Goal: Task Accomplishment & Management: Use online tool/utility

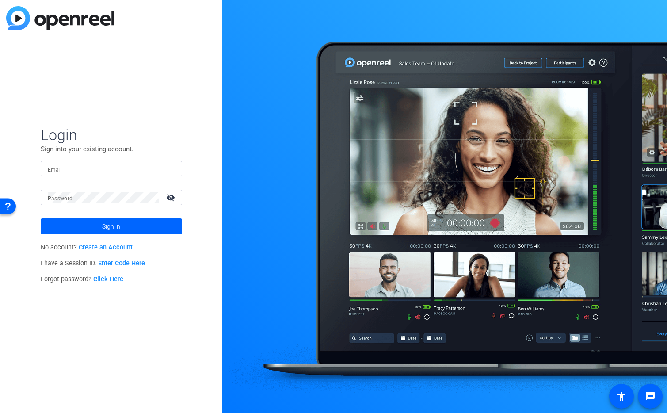
click at [122, 168] on input "Email" at bounding box center [111, 169] width 127 height 11
click at [169, 168] on img at bounding box center [167, 169] width 6 height 11
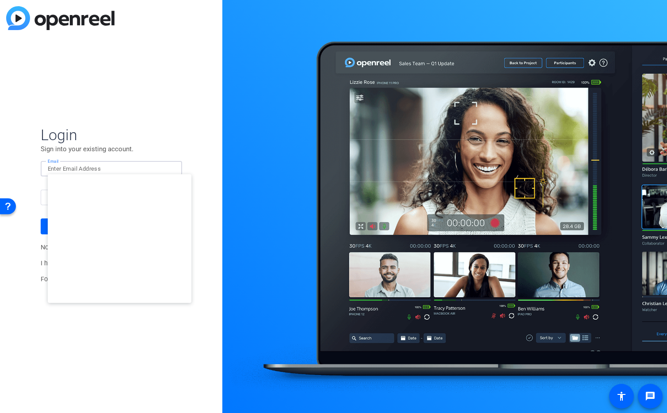
type input "[EMAIL_ADDRESS][DOMAIN_NAME]"
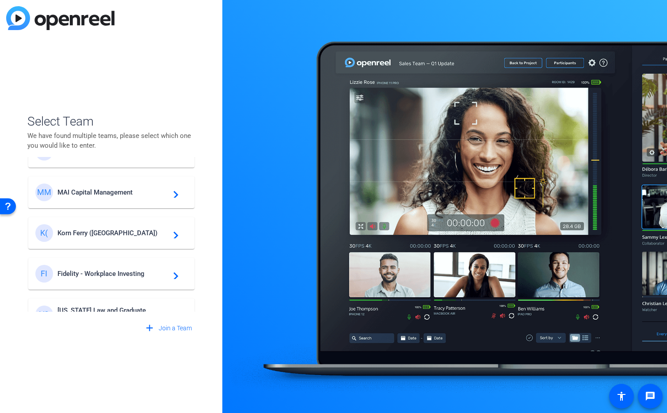
scroll to position [155, 0]
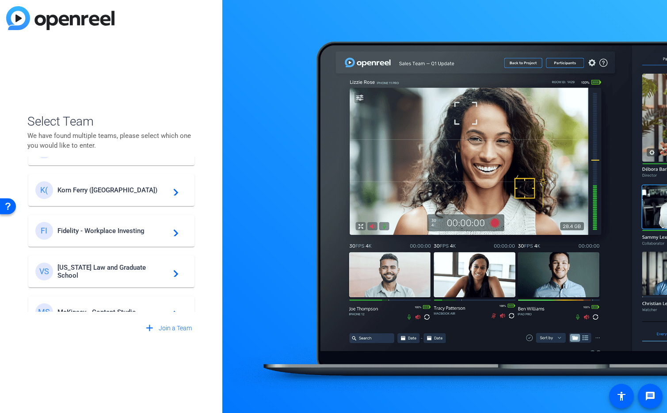
click at [106, 193] on span "Korn Ferry ([GEOGRAPHIC_DATA])" at bounding box center [112, 190] width 111 height 8
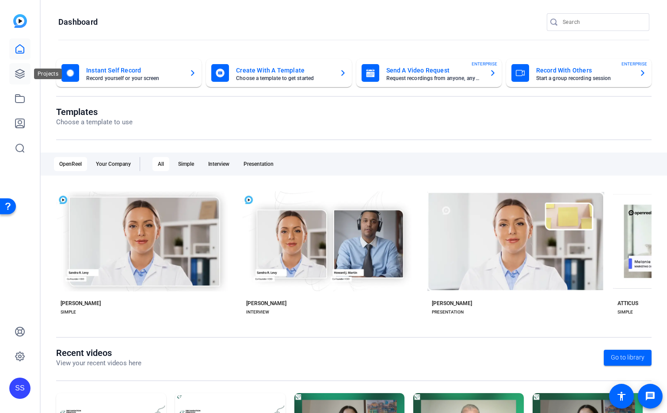
click at [20, 76] on icon at bounding box center [20, 74] width 11 height 11
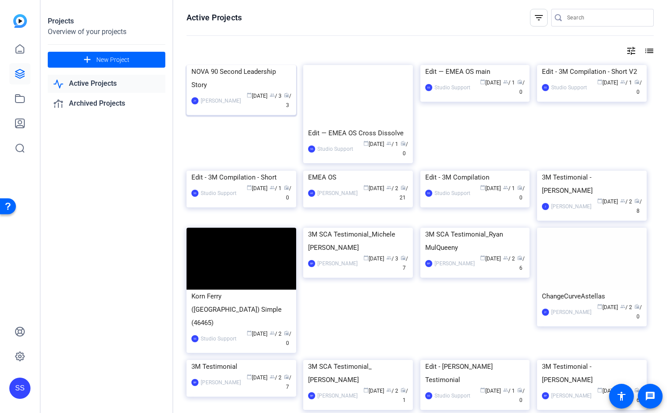
click at [228, 65] on img at bounding box center [242, 65] width 110 height 0
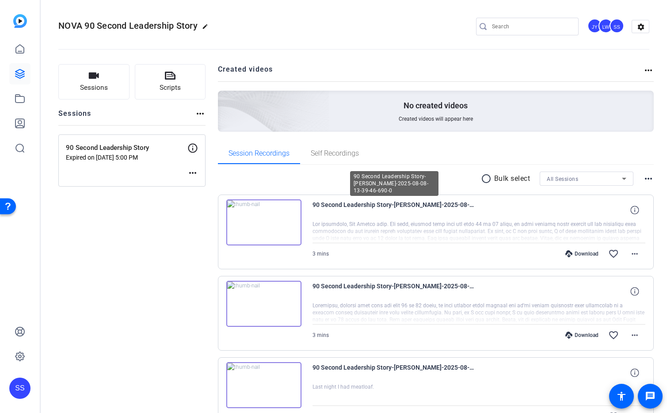
click at [400, 205] on span "90 Second Leadership Story-[PERSON_NAME]-2025-08-08-13-39-46-690-0" at bounding box center [395, 209] width 164 height 21
click at [608, 252] on mat-icon "favorite_border" at bounding box center [613, 253] width 11 height 11
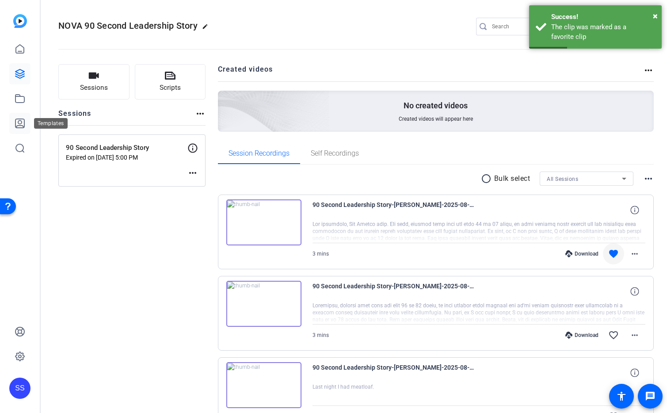
click at [21, 121] on icon at bounding box center [20, 123] width 11 height 11
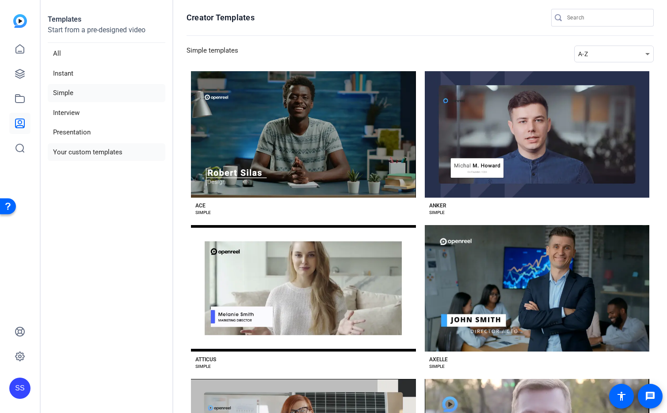
click at [104, 154] on li "Your custom templates" at bounding box center [107, 152] width 118 height 18
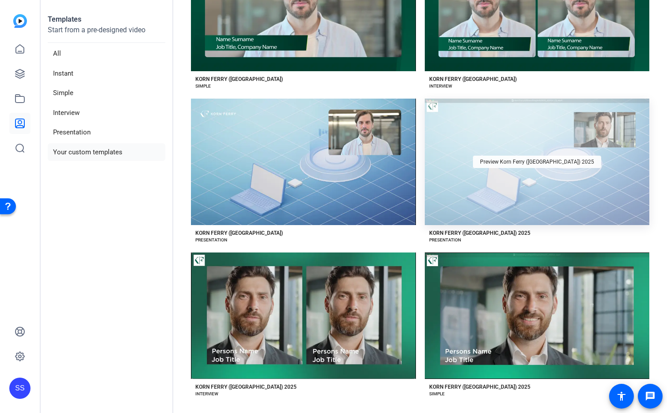
scroll to position [131, 0]
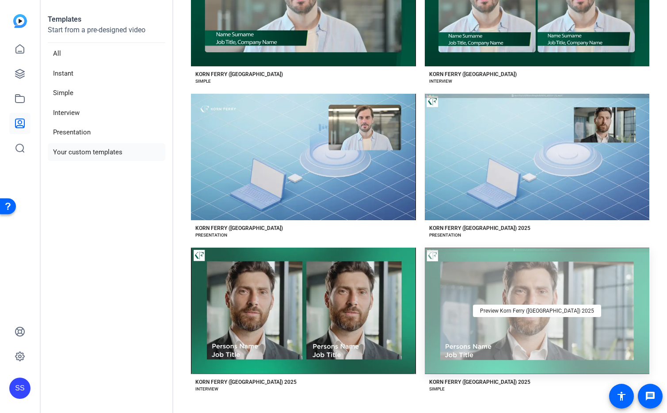
click at [480, 313] on div "Preview Korn Ferry ([GEOGRAPHIC_DATA]) 2025" at bounding box center [537, 311] width 225 height 126
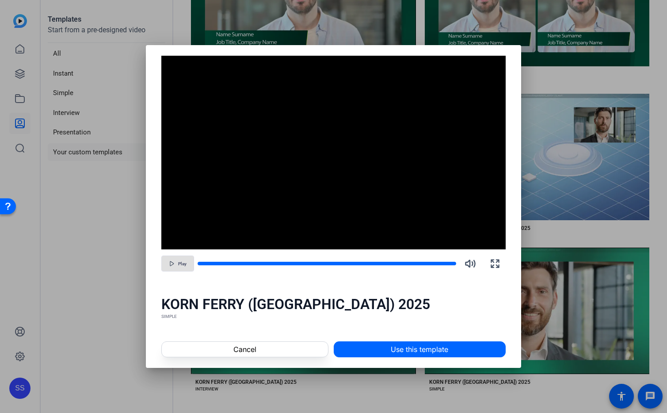
click at [186, 264] on span "Play" at bounding box center [182, 263] width 8 height 5
click at [186, 264] on span "Pause" at bounding box center [182, 263] width 12 height 5
click at [332, 263] on div at bounding box center [305, 263] width 215 height 4
click at [182, 255] on span "button" at bounding box center [178, 263] width 32 height 21
click at [386, 265] on div at bounding box center [305, 263] width 215 height 4
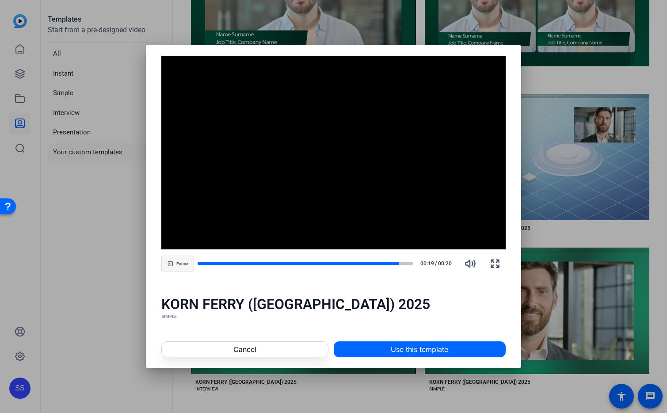
click at [175, 259] on span "button" at bounding box center [178, 263] width 32 height 21
click at [252, 352] on span "Cancel" at bounding box center [244, 349] width 23 height 11
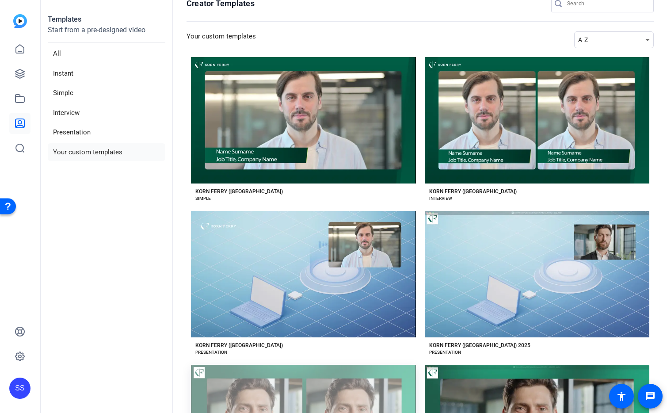
scroll to position [0, 0]
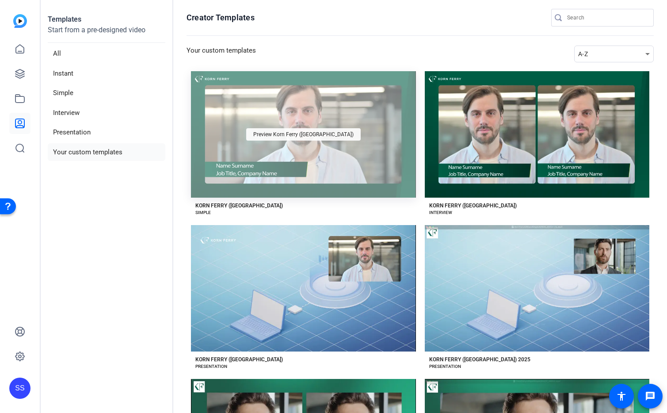
click at [308, 132] on span "Preview Korn Ferry ([GEOGRAPHIC_DATA])" at bounding box center [303, 134] width 100 height 5
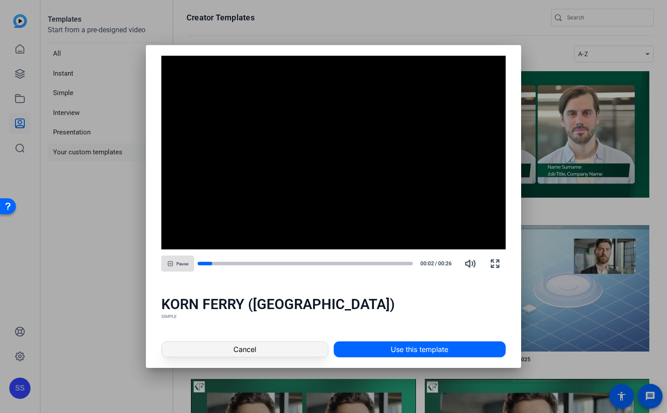
click at [252, 352] on span "Cancel" at bounding box center [244, 349] width 23 height 11
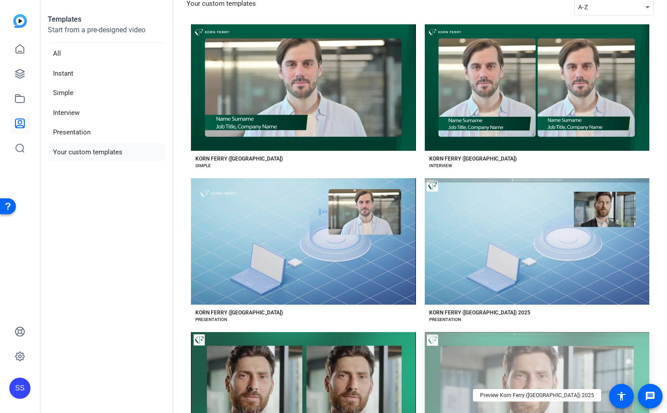
scroll to position [131, 0]
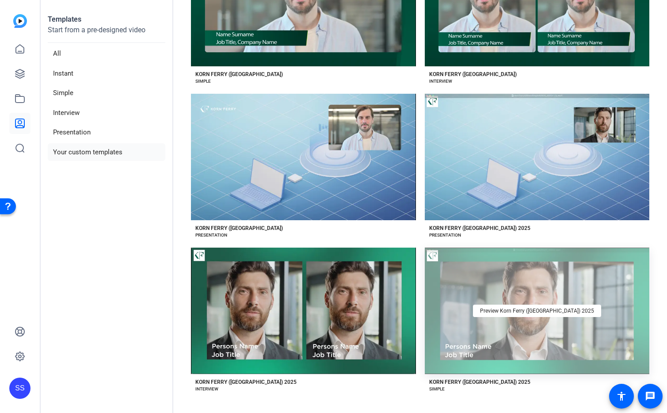
click at [588, 323] on div "Preview Korn Ferry ([GEOGRAPHIC_DATA]) 2025" at bounding box center [537, 311] width 225 height 126
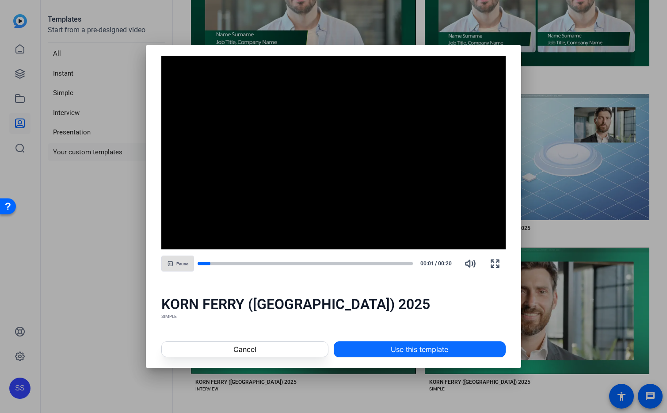
click at [435, 351] on span "Use this template" at bounding box center [419, 349] width 57 height 11
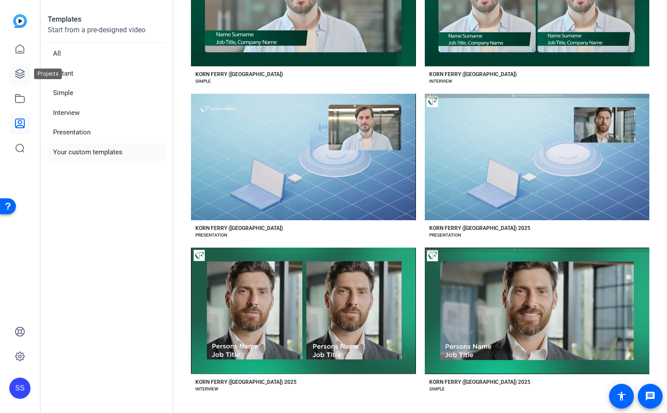
click at [14, 75] on link at bounding box center [19, 73] width 21 height 21
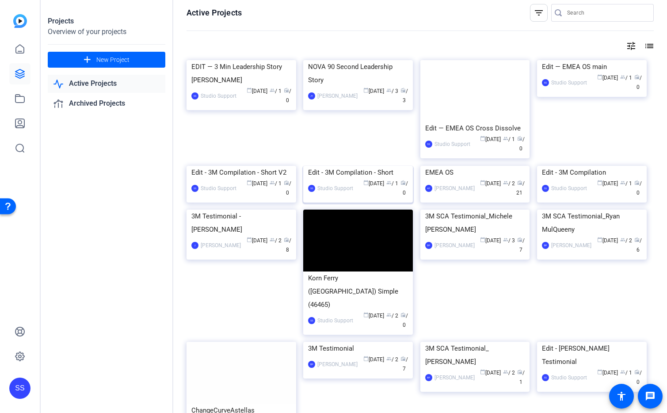
scroll to position [5, 0]
click at [19, 99] on icon at bounding box center [20, 98] width 11 height 11
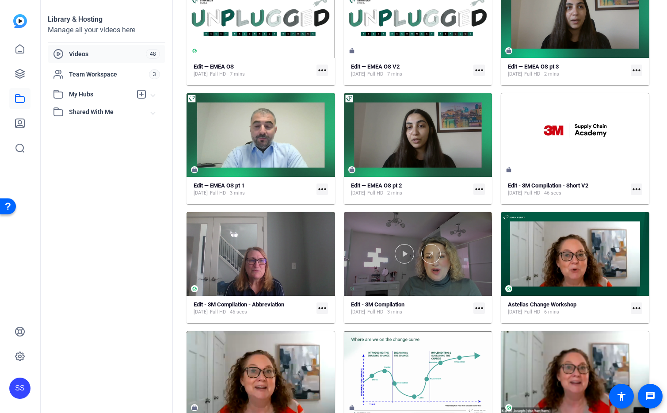
scroll to position [111, 0]
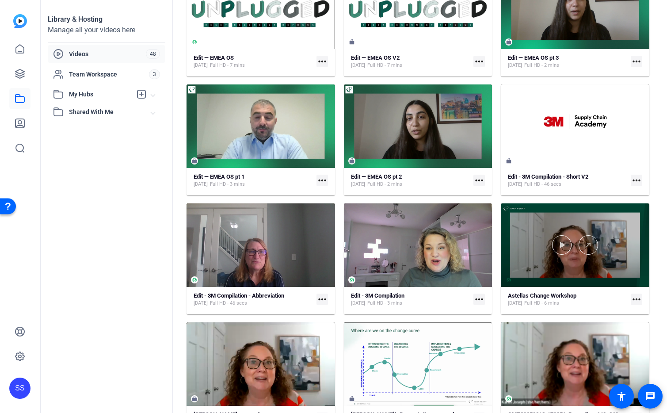
click at [533, 253] on div at bounding box center [575, 244] width 149 height 19
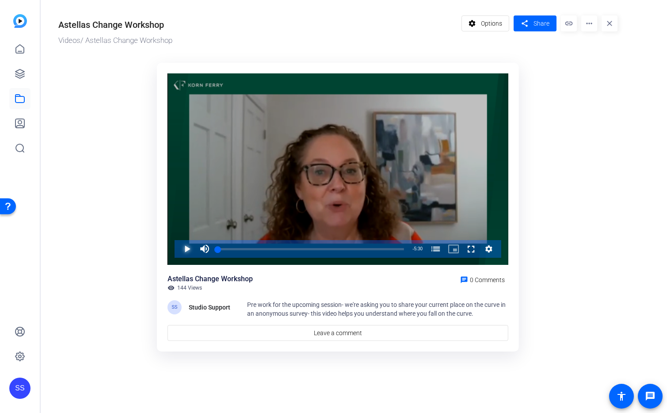
click at [178, 251] on span "Video Player" at bounding box center [178, 249] width 0 height 18
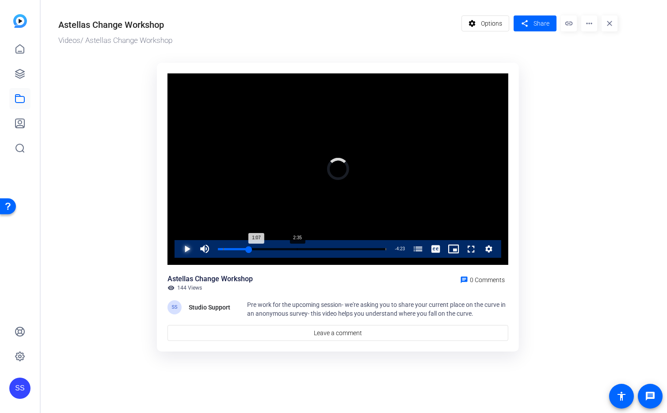
drag, startPoint x: 228, startPoint y: 248, endPoint x: 276, endPoint y: 244, distance: 48.3
click at [277, 244] on div "Loaded : 0.00% 2:35 1:07 How to Deal with Change (The Change Curve) (00:10)" at bounding box center [302, 249] width 177 height 18
click at [267, 247] on div "Loaded : 0.00% 1:37 1:37 How to Deal with Change (The Change Curve) (00:10)" at bounding box center [302, 249] width 177 height 18
click at [291, 246] on div "Loaded : 42.64% 2:23 1:39 How to Deal with Change (The Change Curve) (00:10)" at bounding box center [302, 249] width 177 height 18
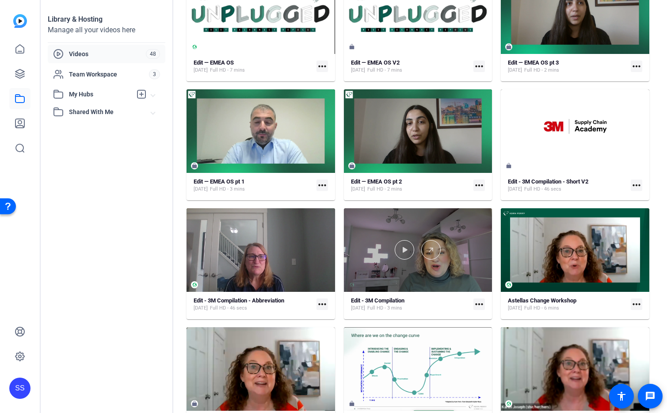
scroll to position [91, 0]
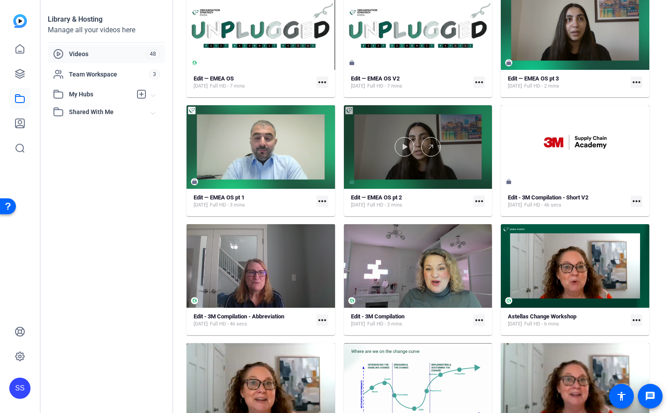
click at [370, 153] on div at bounding box center [418, 146] width 149 height 19
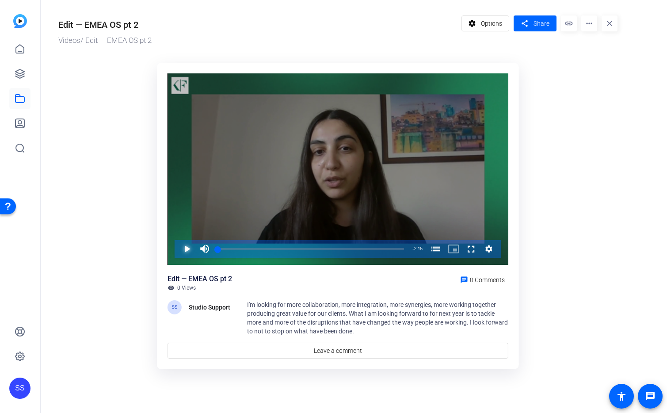
click at [178, 247] on span "Video Player" at bounding box center [178, 249] width 0 height 18
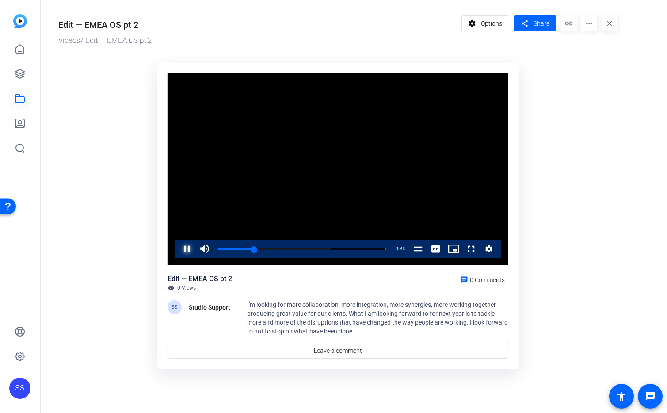
click at [178, 247] on span "Video Player" at bounding box center [178, 249] width 0 height 18
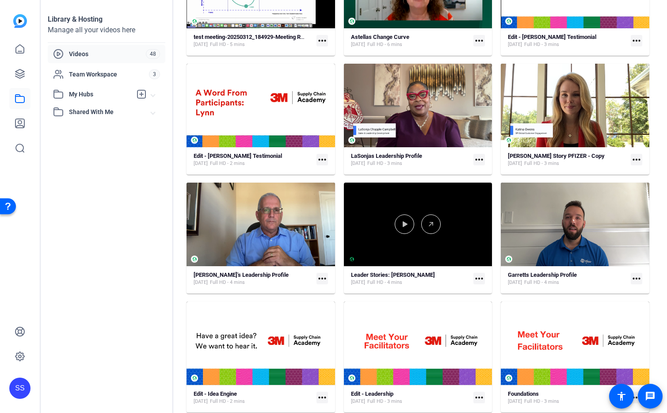
scroll to position [631, 0]
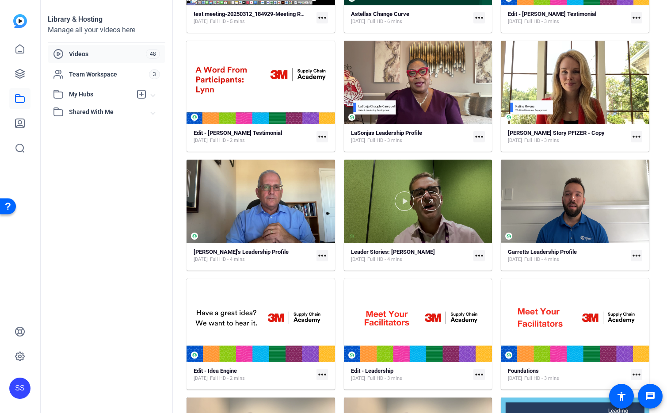
click at [369, 203] on div at bounding box center [418, 200] width 149 height 19
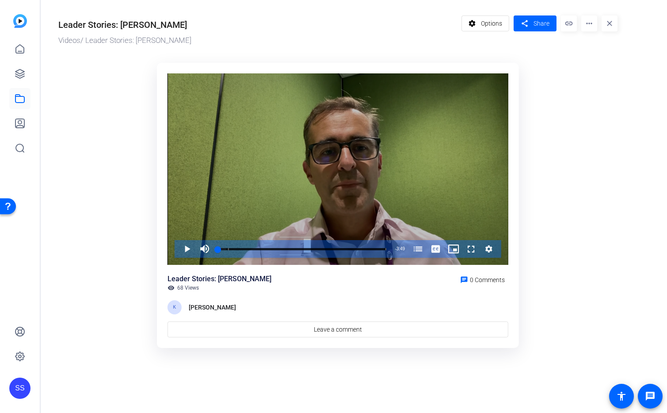
click at [302, 135] on div "Video Player" at bounding box center [338, 169] width 341 height 192
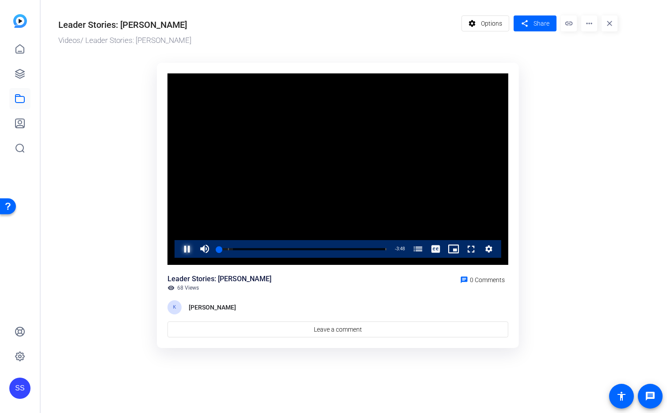
click at [178, 244] on span "Video Player" at bounding box center [178, 249] width 0 height 18
click at [27, 74] on link at bounding box center [19, 73] width 21 height 21
